Goal: Transaction & Acquisition: Subscribe to service/newsletter

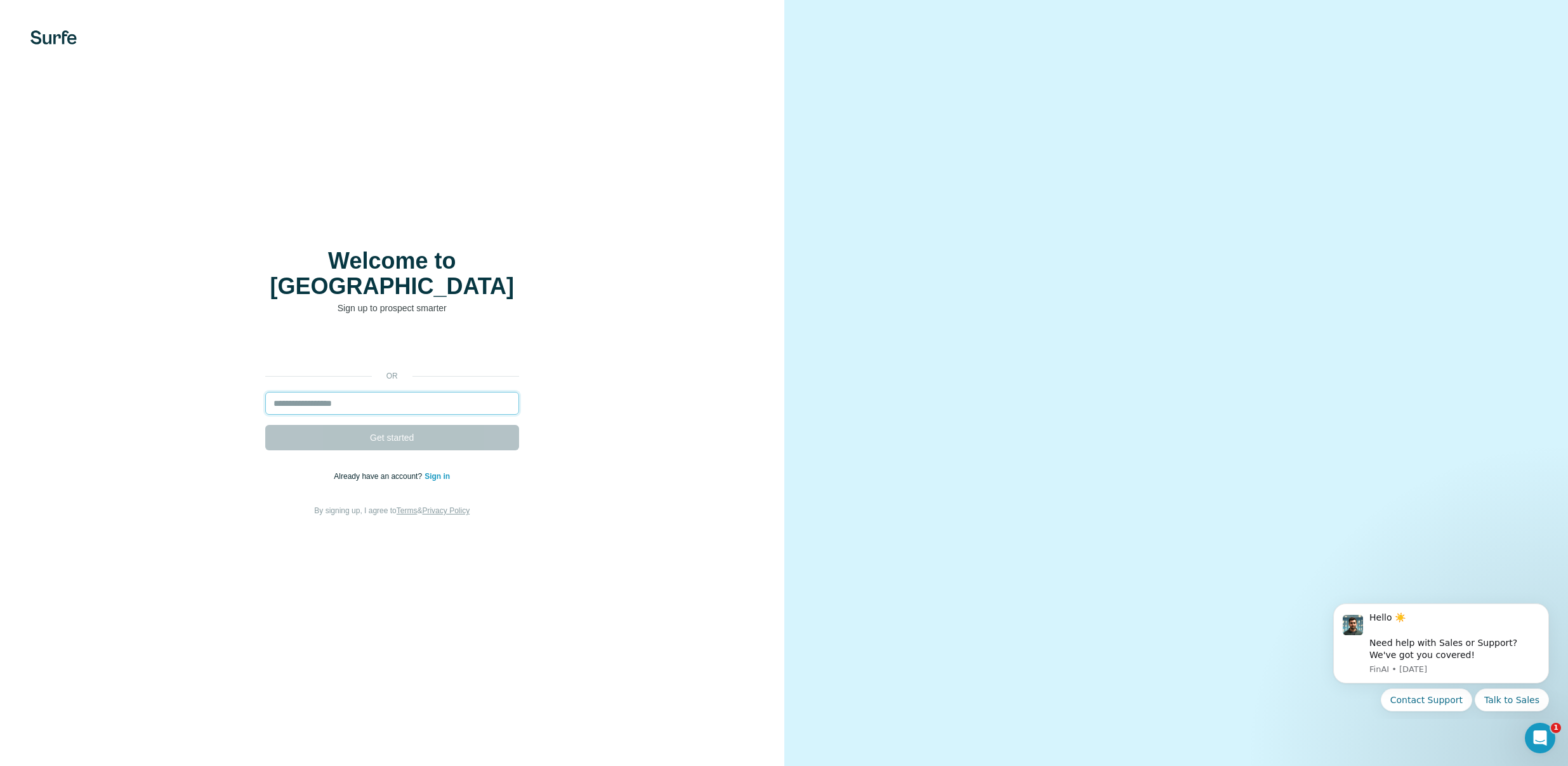
click at [425, 392] on input "email" at bounding box center [391, 403] width 254 height 23
type input "**********"
click at [458, 425] on button "Get started" at bounding box center [391, 438] width 254 height 26
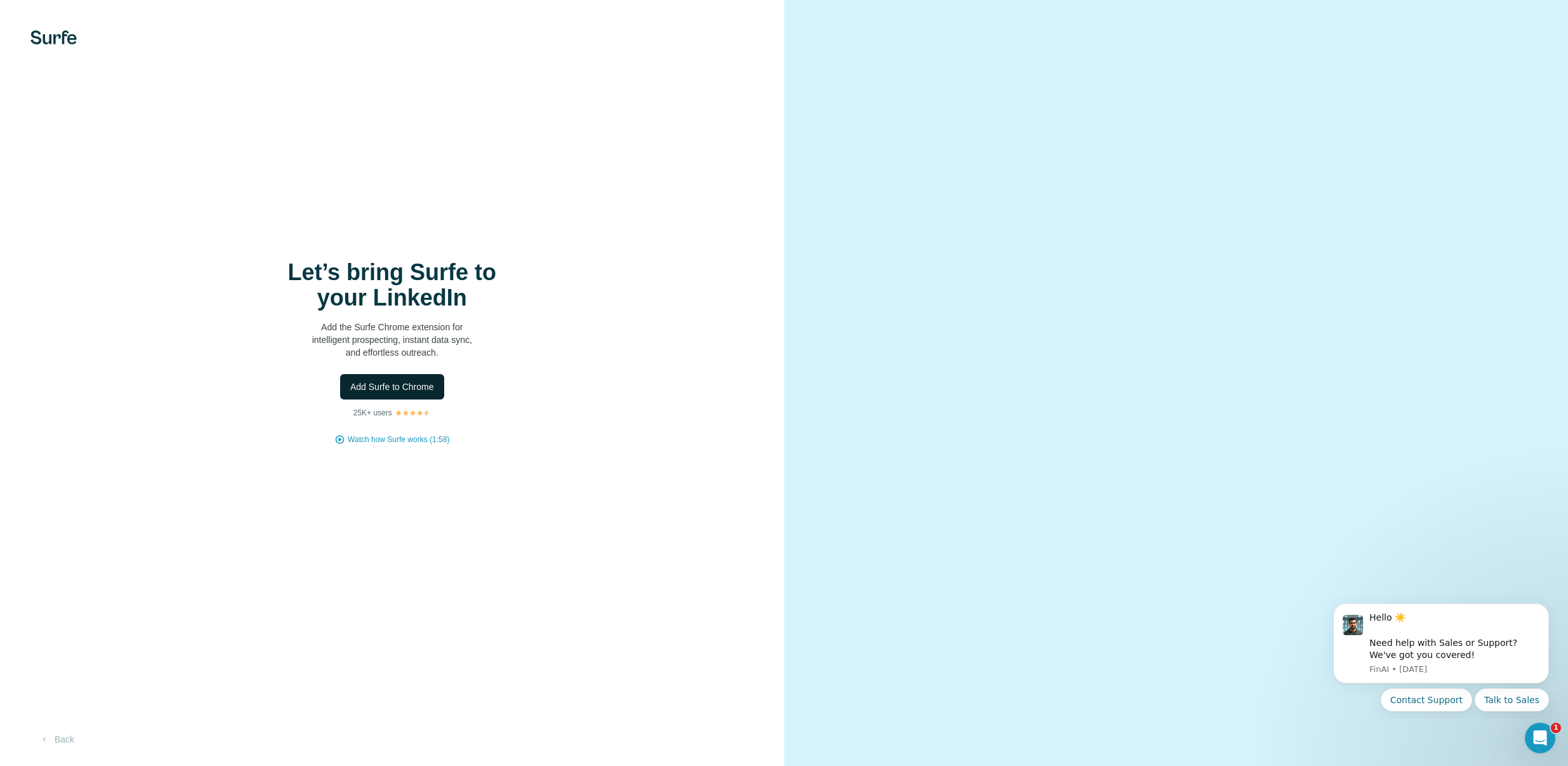
click at [403, 387] on span "Add Surfe to Chrome" at bounding box center [392, 387] width 84 height 13
click at [36, 42] on img at bounding box center [53, 38] width 46 height 14
click at [59, 45] on div "Let’s bring Surfe to your LinkedIn Add the Surfe Chrome extension for intellige…" at bounding box center [392, 383] width 784 height 766
click at [62, 40] on img at bounding box center [53, 38] width 46 height 14
click at [67, 748] on button "Back" at bounding box center [57, 739] width 53 height 23
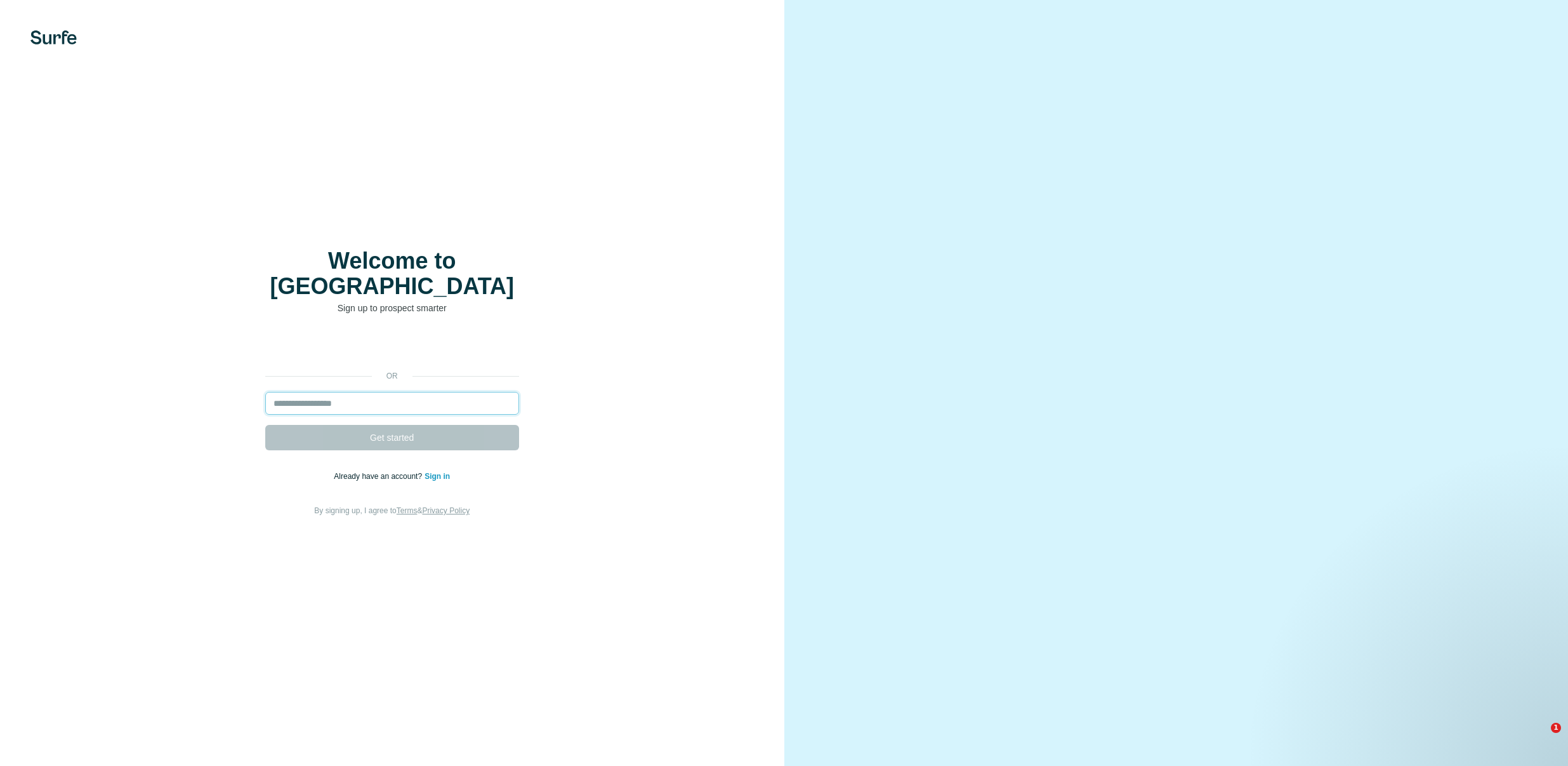
click at [357, 392] on input "email" at bounding box center [391, 403] width 254 height 23
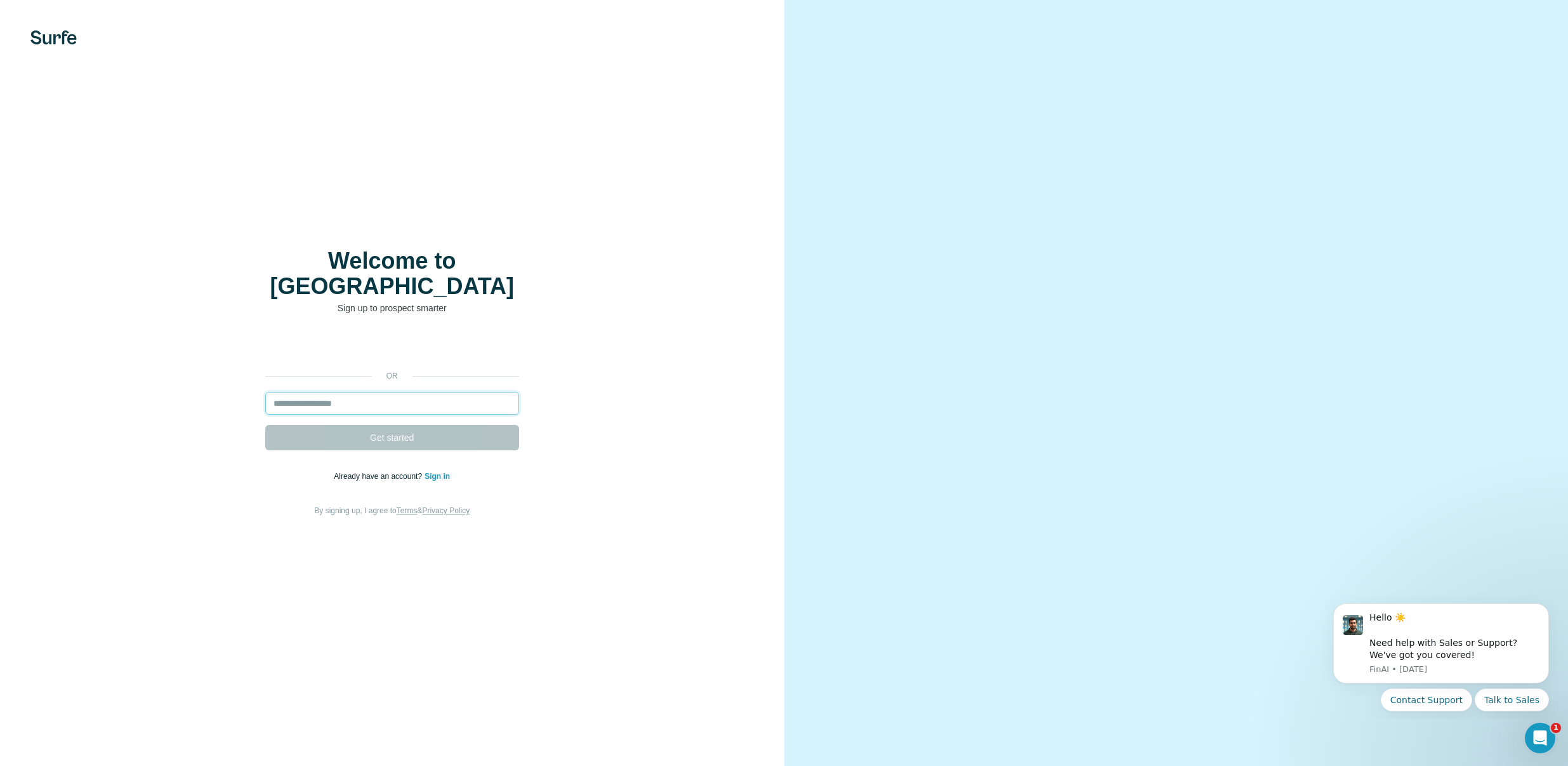
type input "**********"
click at [464, 426] on button "Get started" at bounding box center [391, 438] width 254 height 26
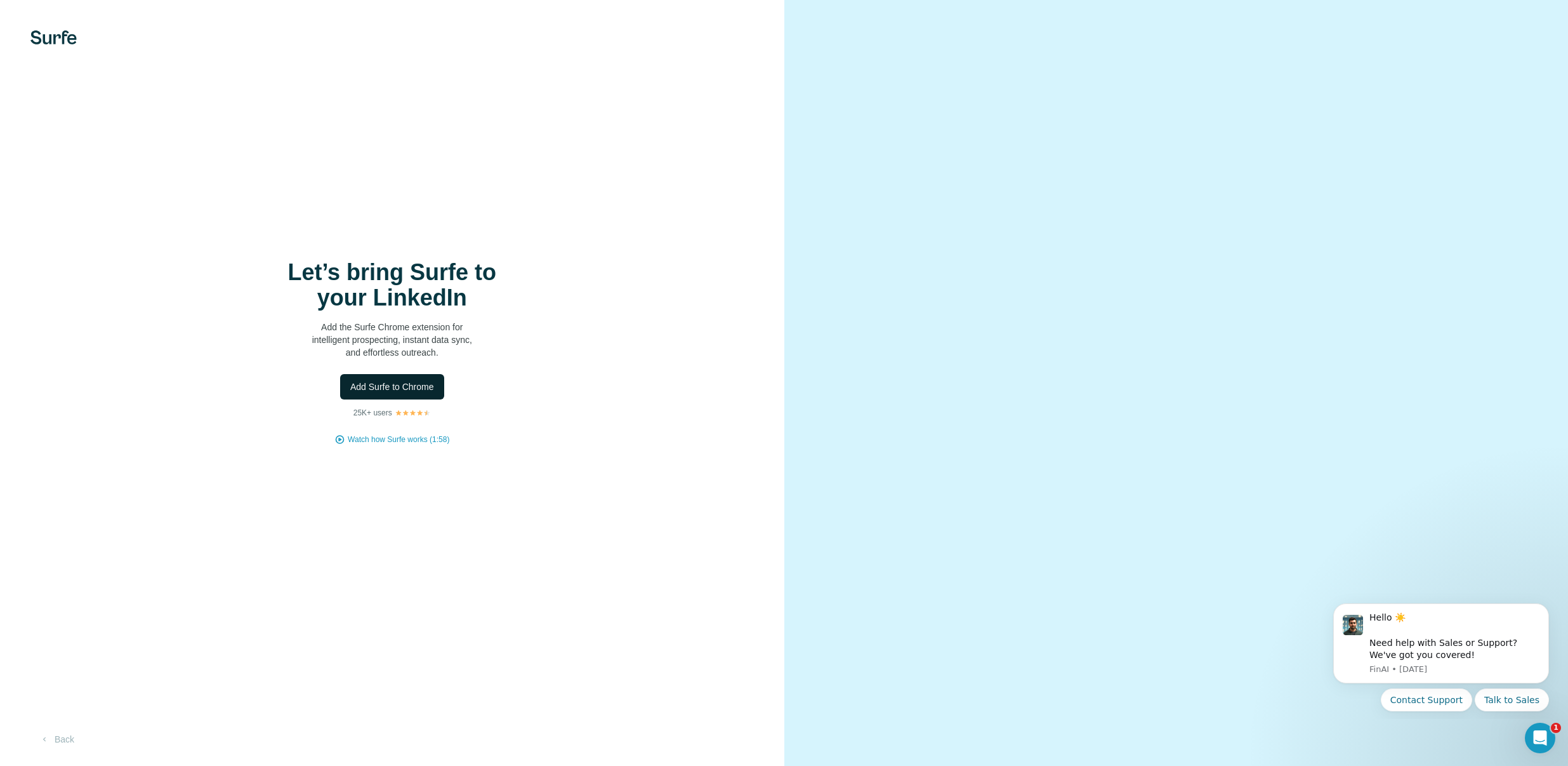
click at [402, 392] on span "Add Surfe to Chrome" at bounding box center [392, 387] width 84 height 13
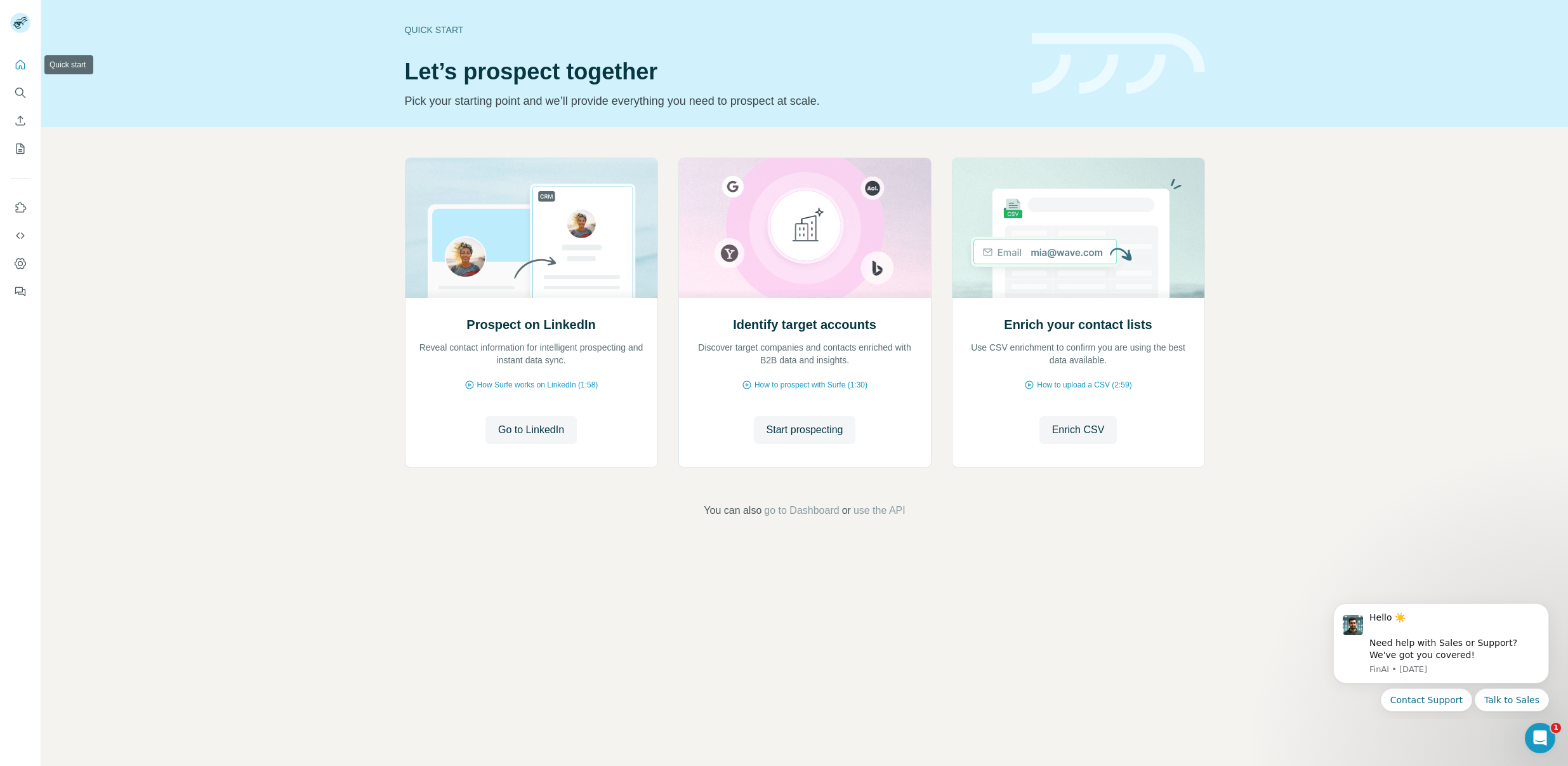
click at [17, 61] on icon "Quick start" at bounding box center [21, 65] width 13 height 13
click at [18, 259] on icon "Dashboard" at bounding box center [21, 263] width 11 height 11
click at [13, 63] on button "Quick start" at bounding box center [20, 65] width 21 height 23
click at [23, 261] on icon "Dashboard" at bounding box center [21, 264] width 13 height 13
